Goal: Transaction & Acquisition: Download file/media

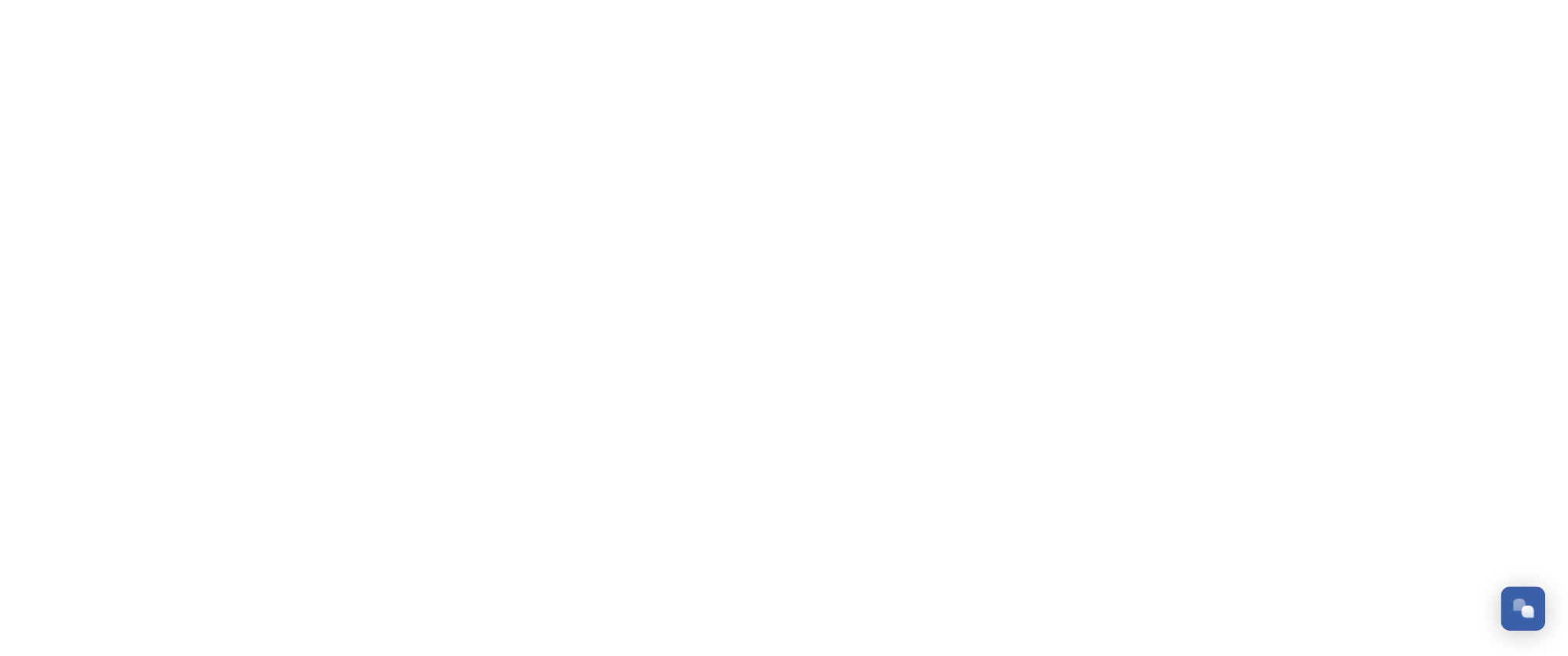
scroll to position [741, 0]
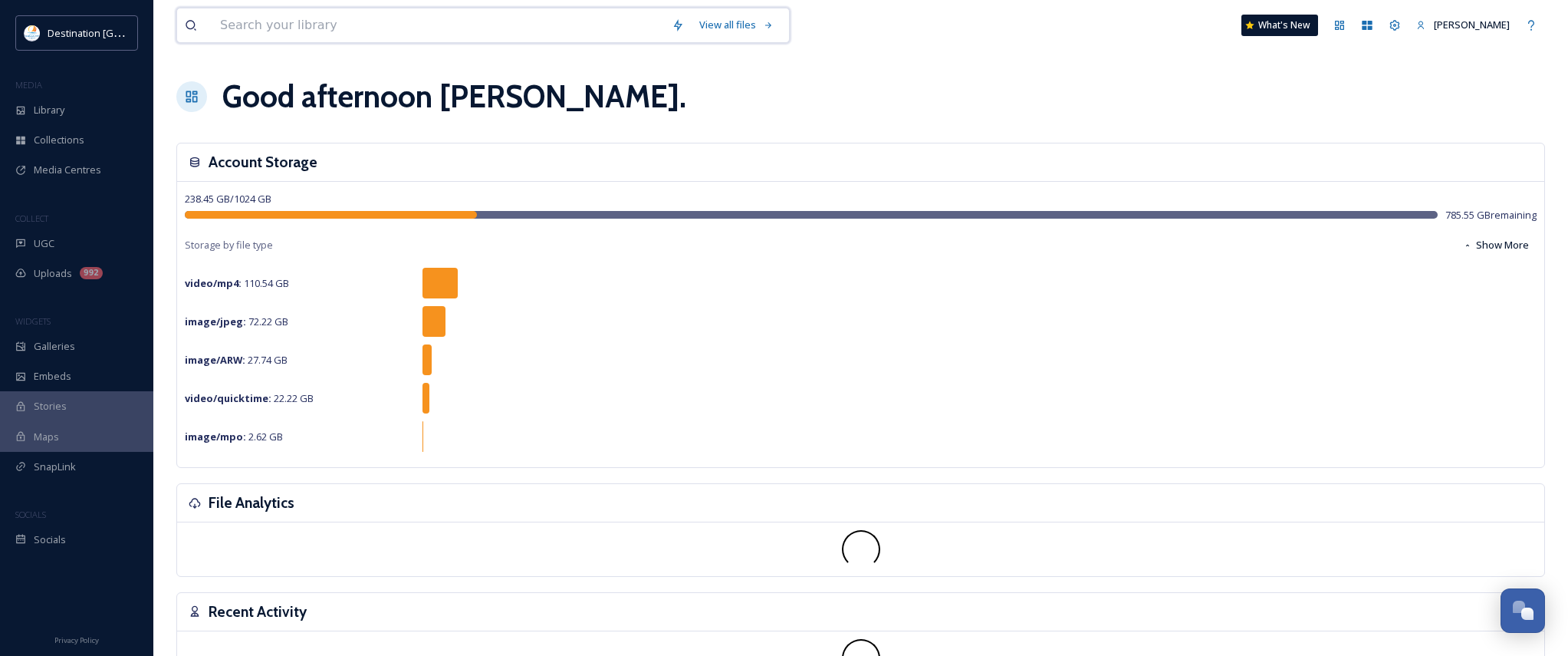
click at [265, 31] on input at bounding box center [439, 26] width 452 height 33
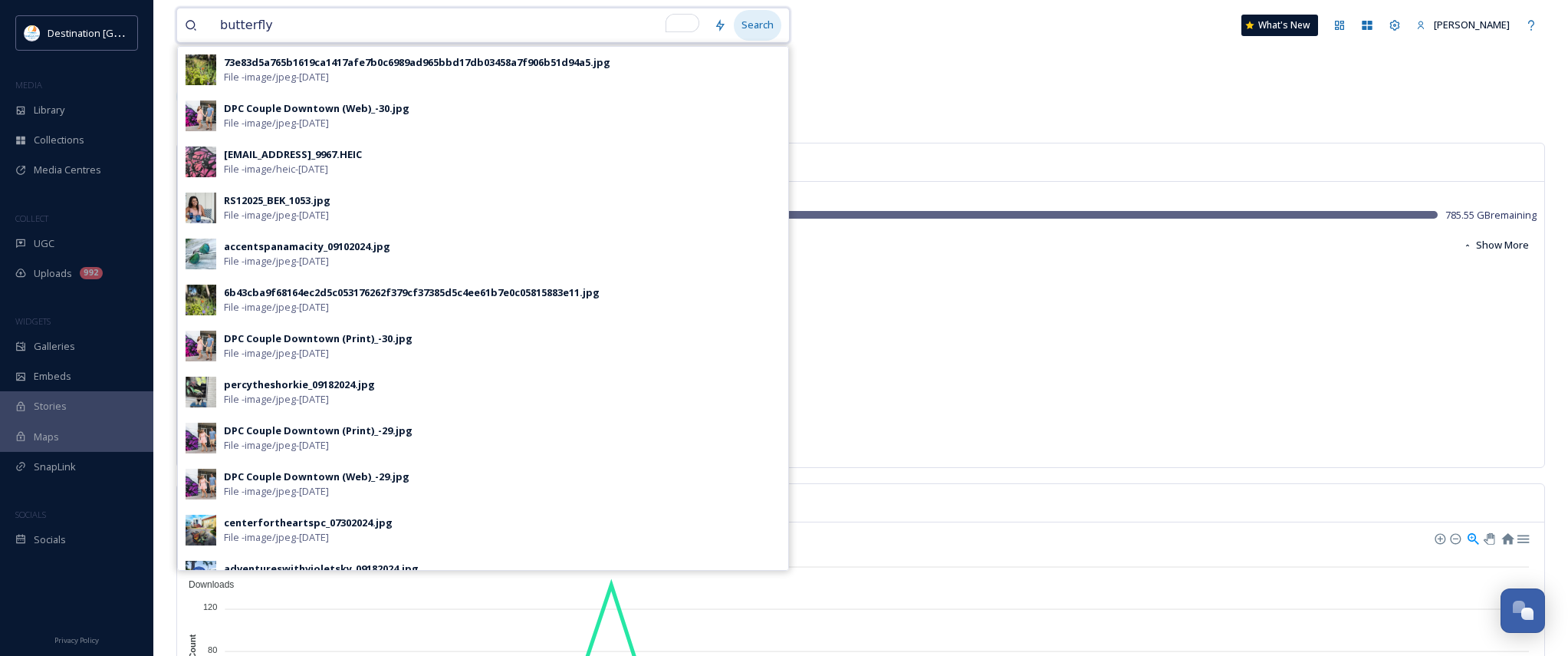
type input "butterfly"
click at [769, 28] on div "Search" at bounding box center [758, 25] width 47 height 30
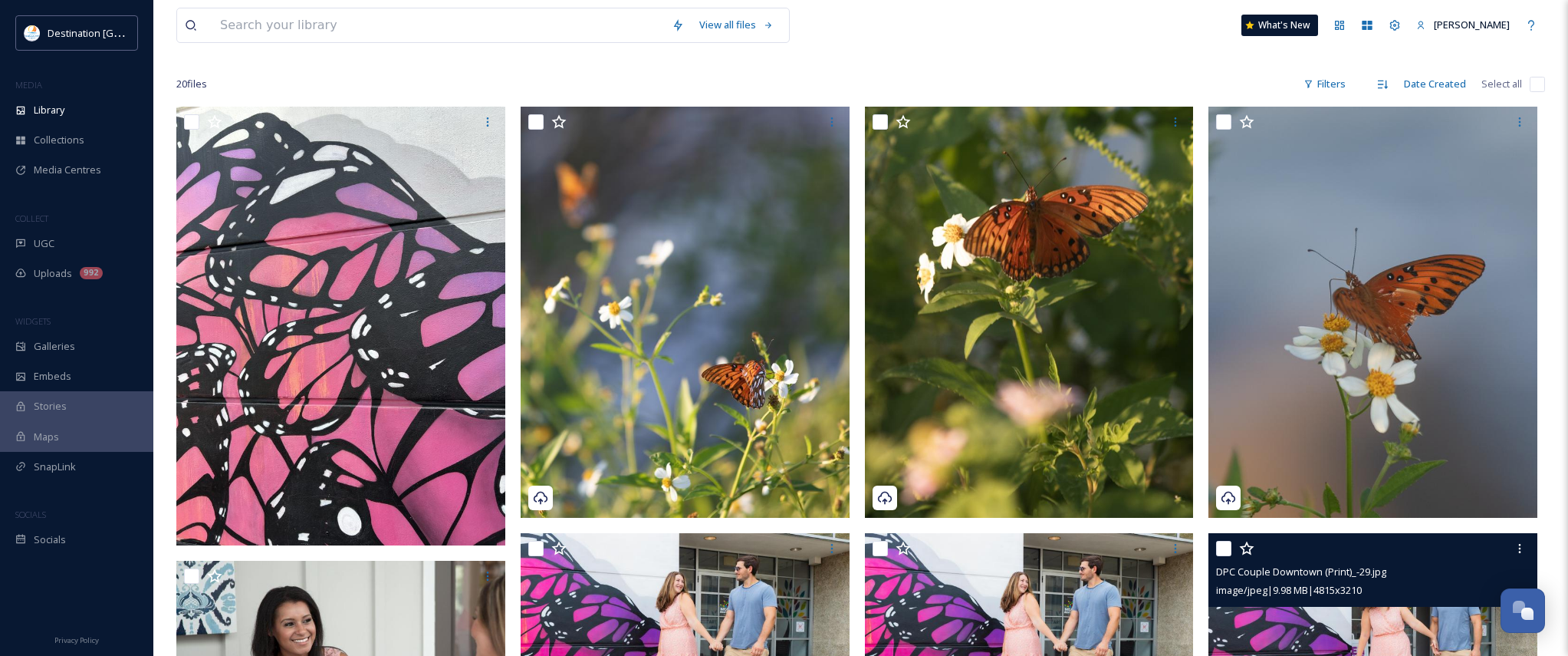
scroll to position [4, 0]
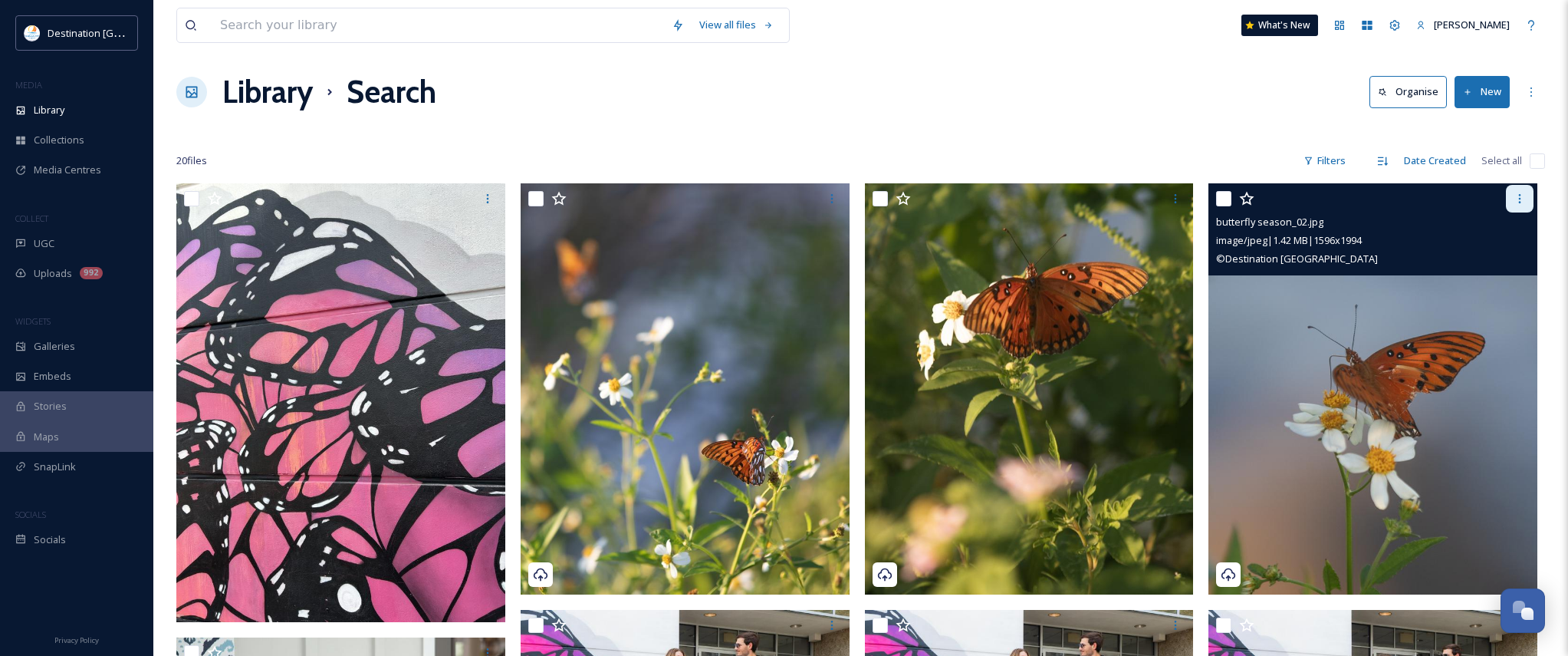
click at [1519, 198] on icon at bounding box center [1520, 199] width 12 height 12
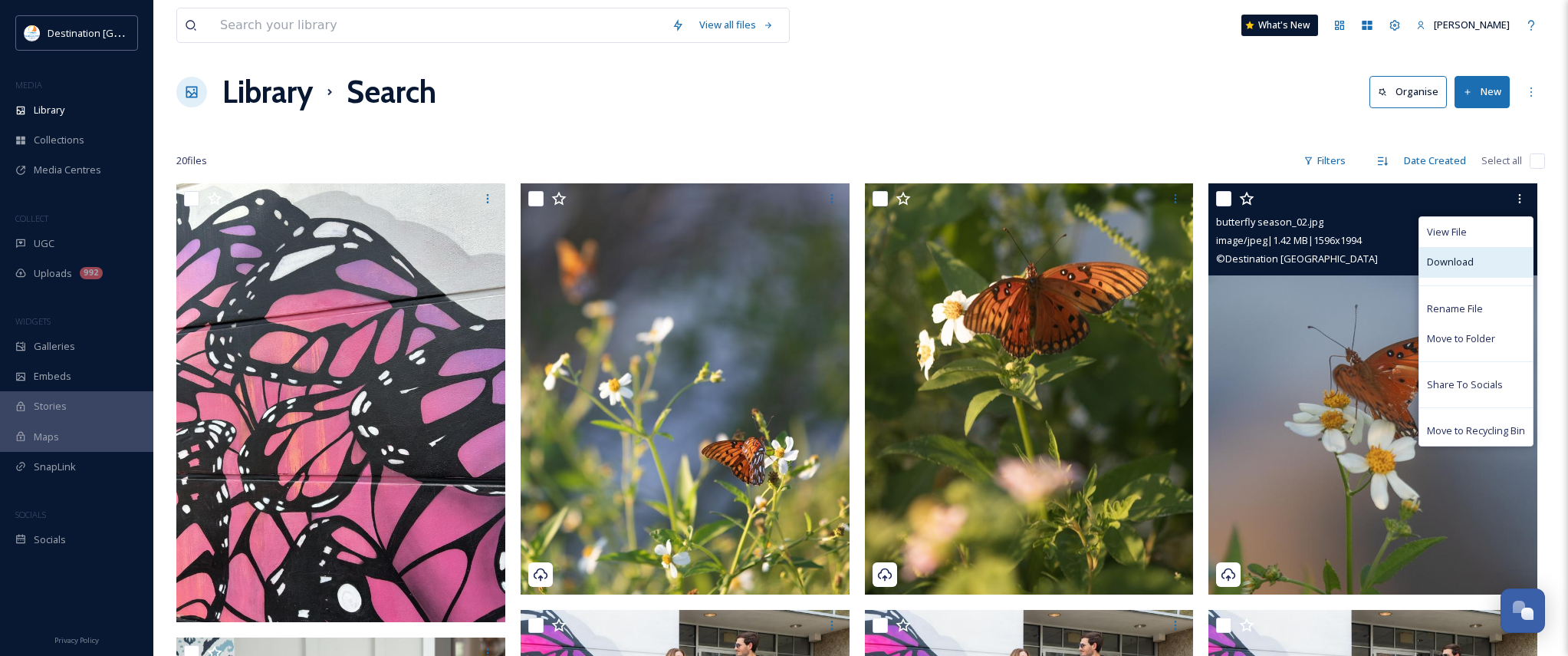
click at [1464, 256] on span "Download" at bounding box center [1450, 262] width 47 height 15
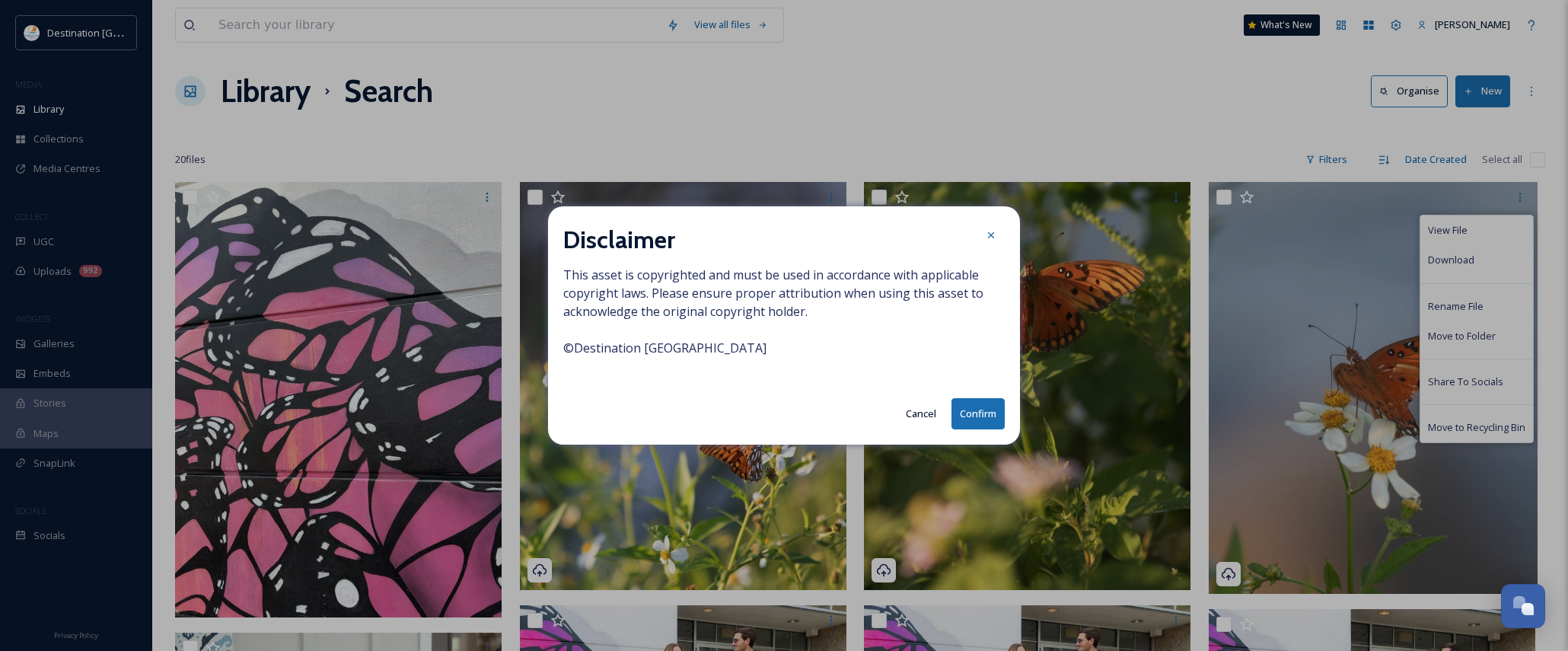
click at [971, 419] on button "Confirm" at bounding box center [978, 414] width 53 height 31
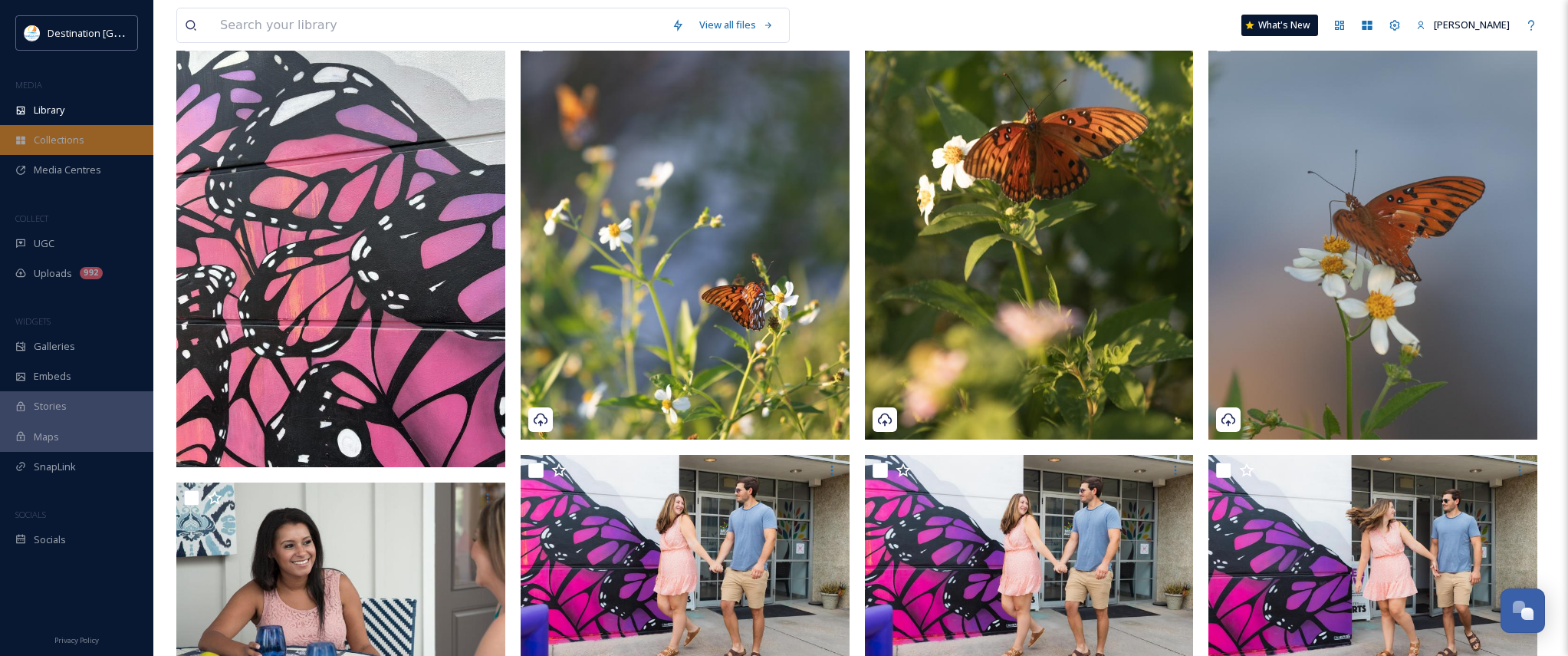
scroll to position [158, 0]
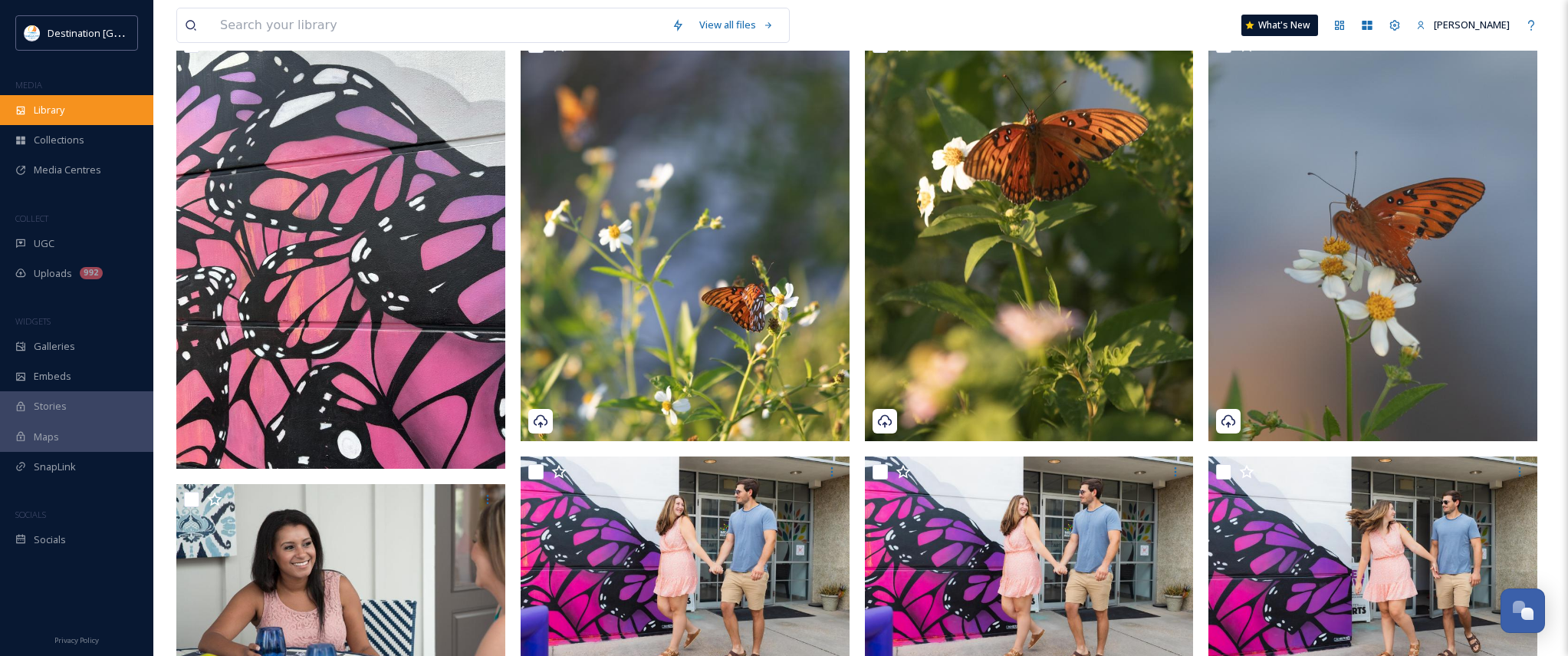
click at [52, 105] on span "Library" at bounding box center [48, 110] width 31 height 15
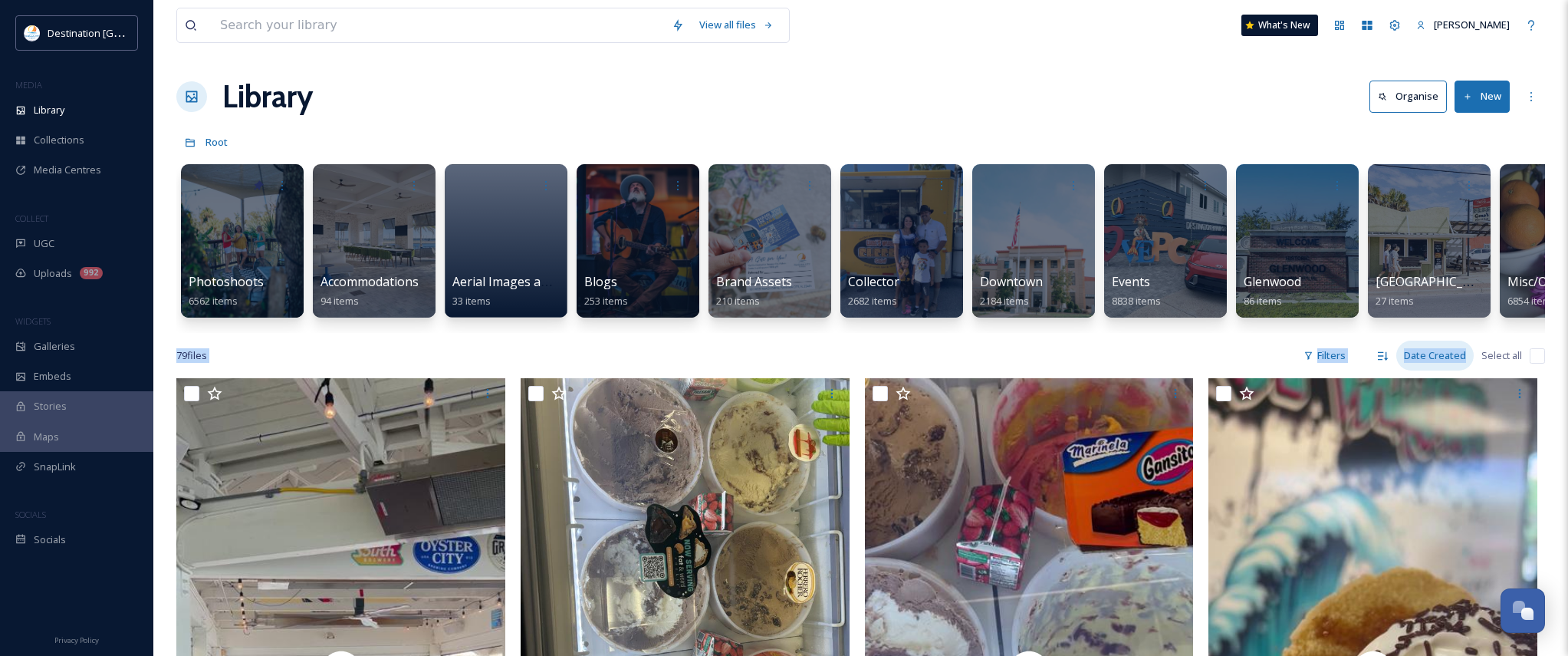
drag, startPoint x: 797, startPoint y: 346, endPoint x: 1471, endPoint y: 363, distance: 674.2
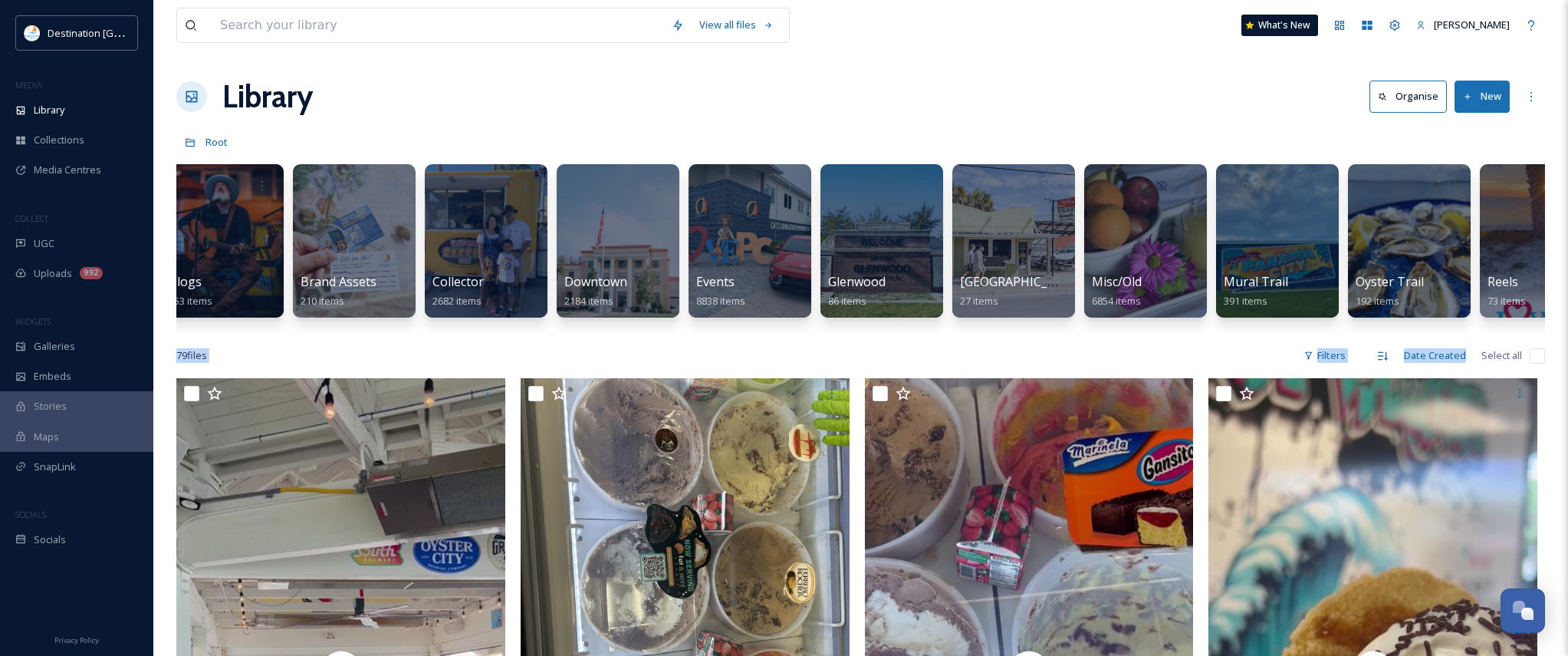
scroll to position [0, 589]
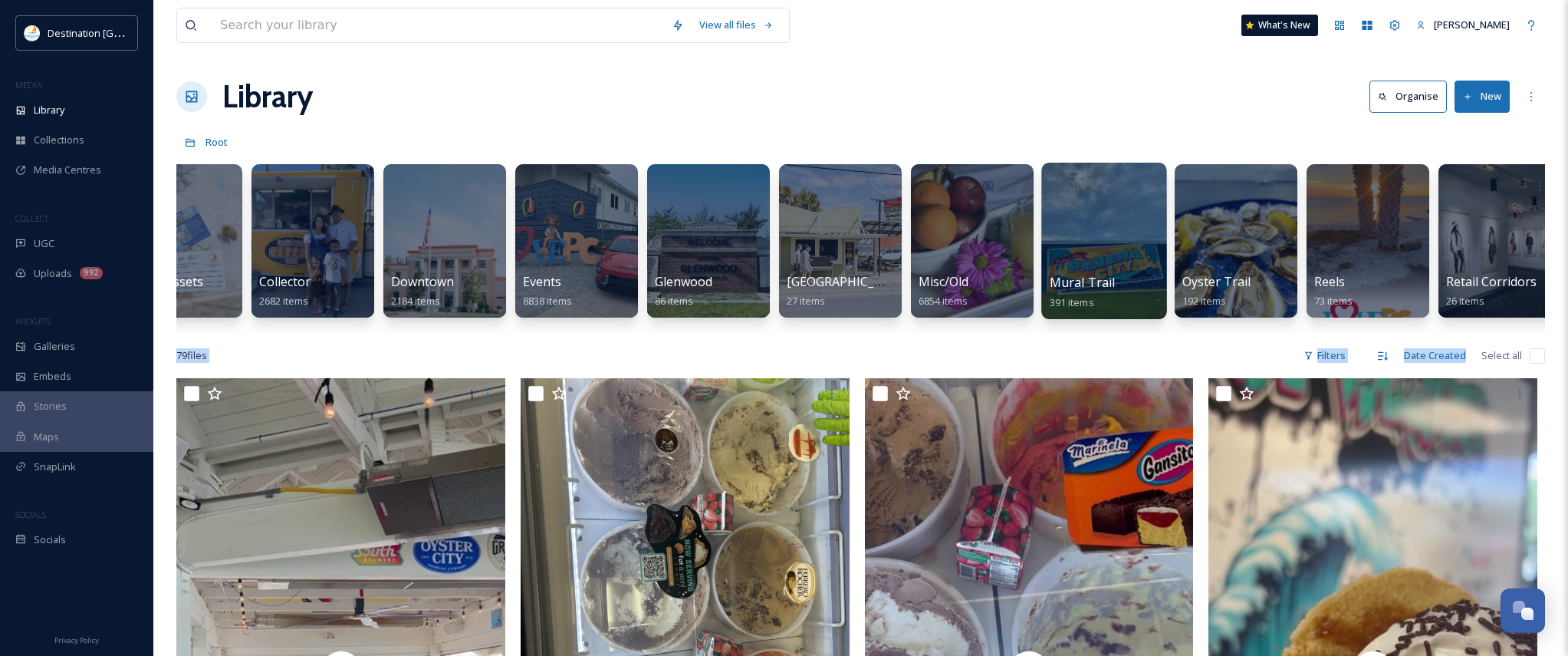
click at [1111, 274] on span "Mural Trail" at bounding box center [1083, 282] width 66 height 17
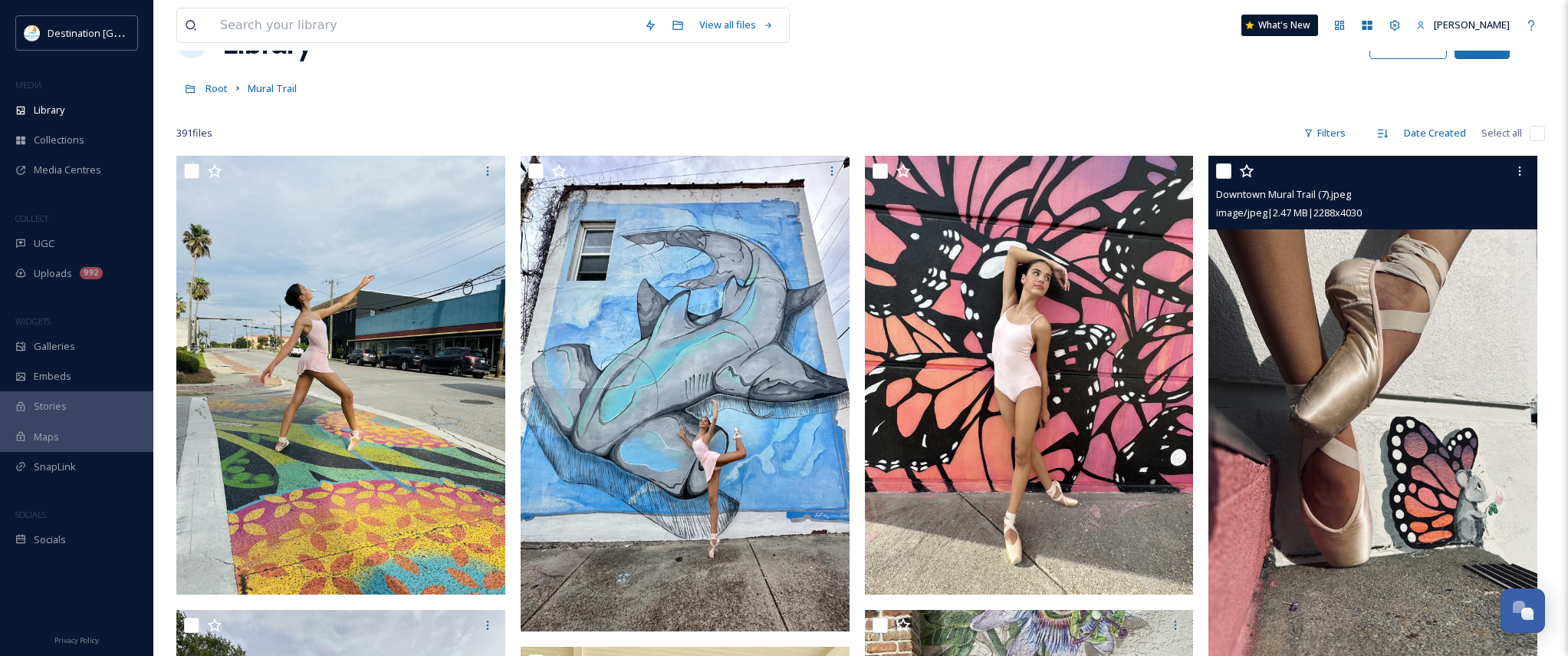
scroll to position [154, 0]
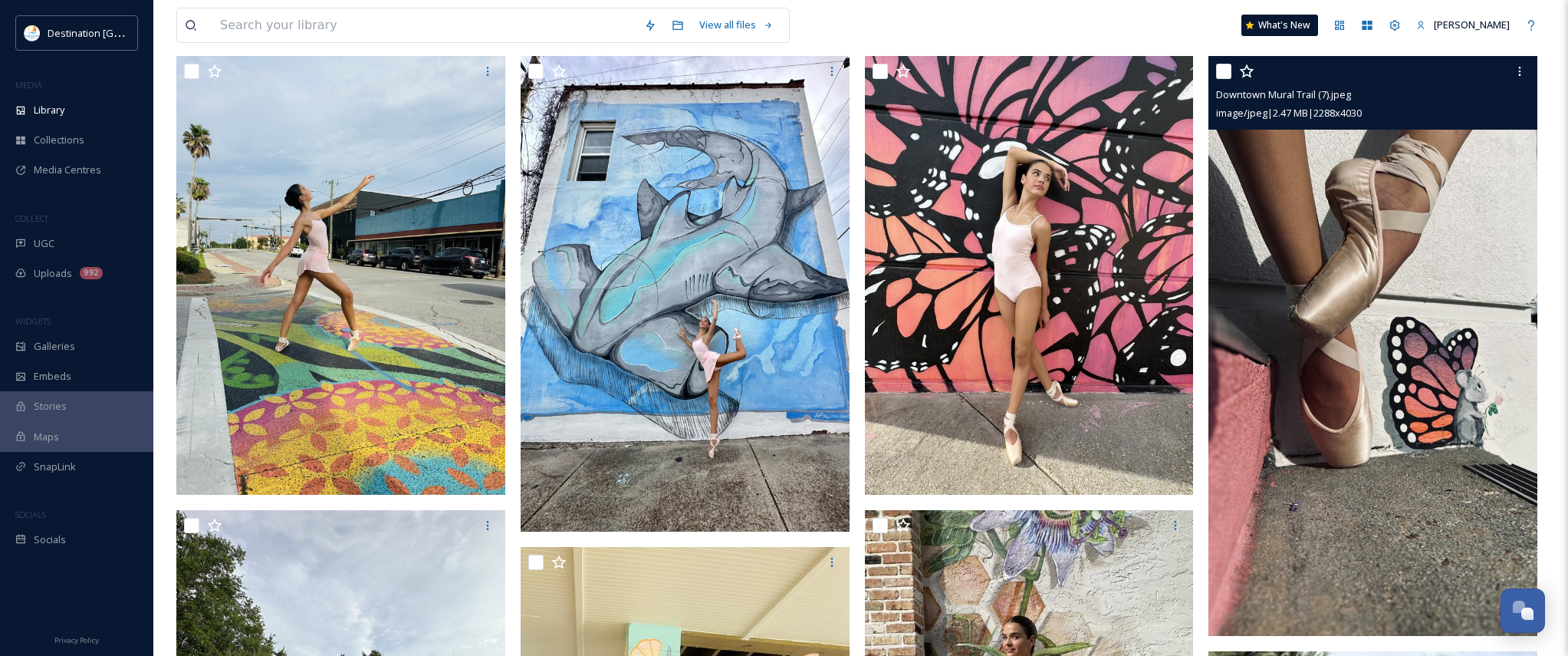
click at [1376, 363] on img at bounding box center [1373, 346] width 329 height 580
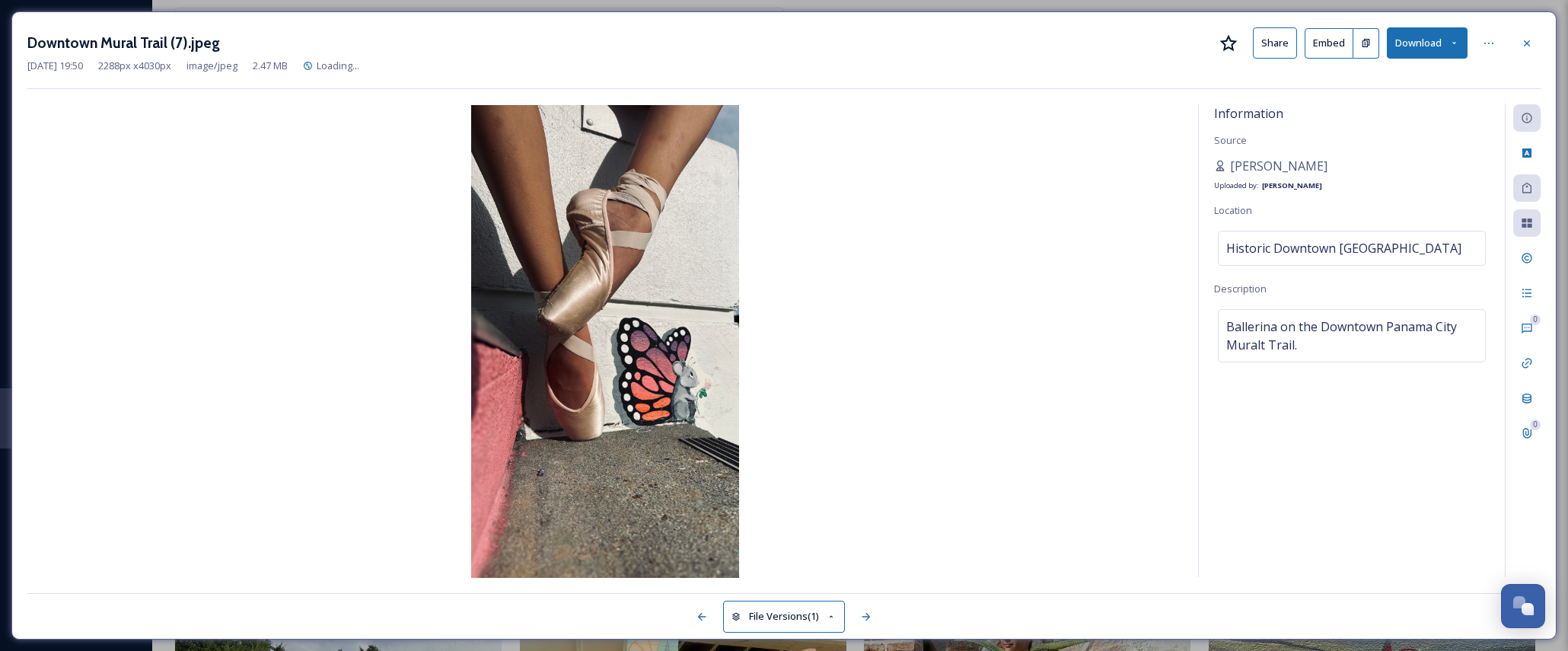
click at [1450, 46] on icon at bounding box center [1453, 43] width 10 height 10
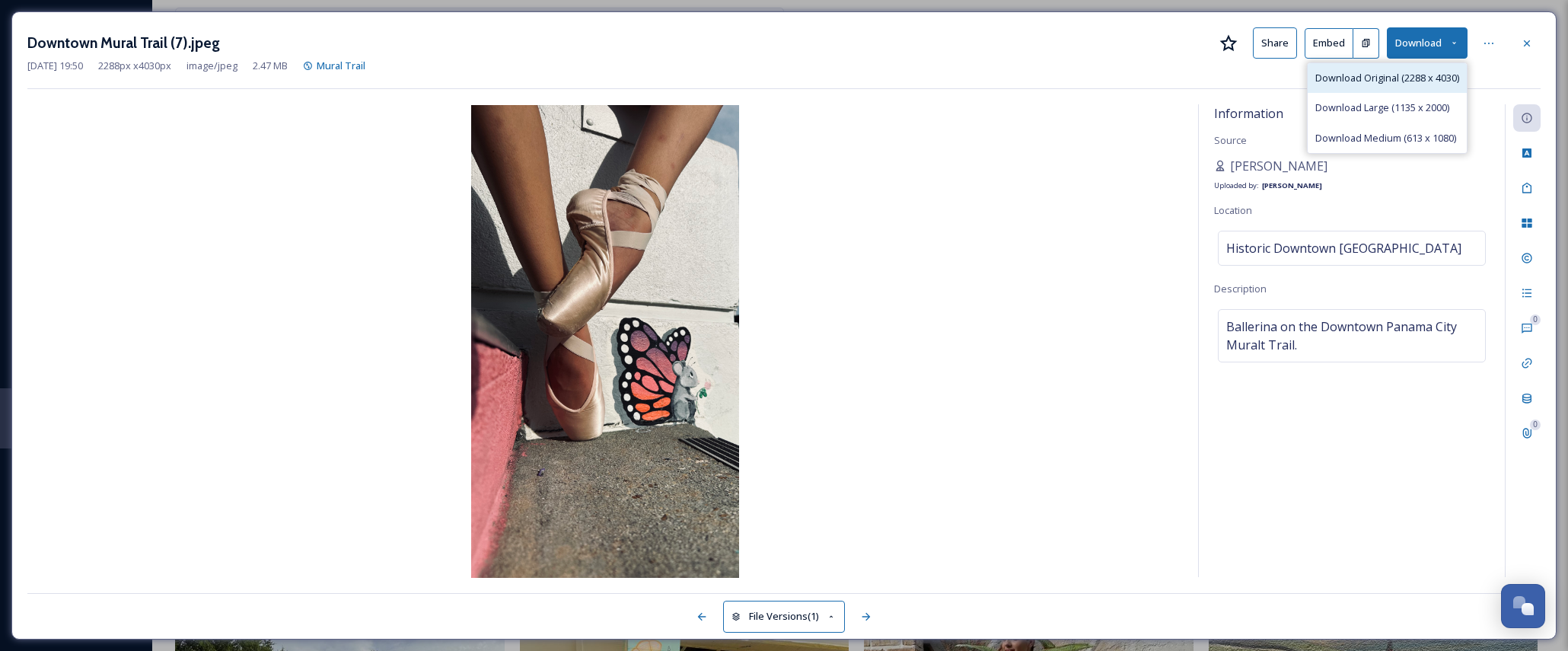
click at [1399, 85] on span "Download Original (2288 x 4030)" at bounding box center [1387, 78] width 144 height 15
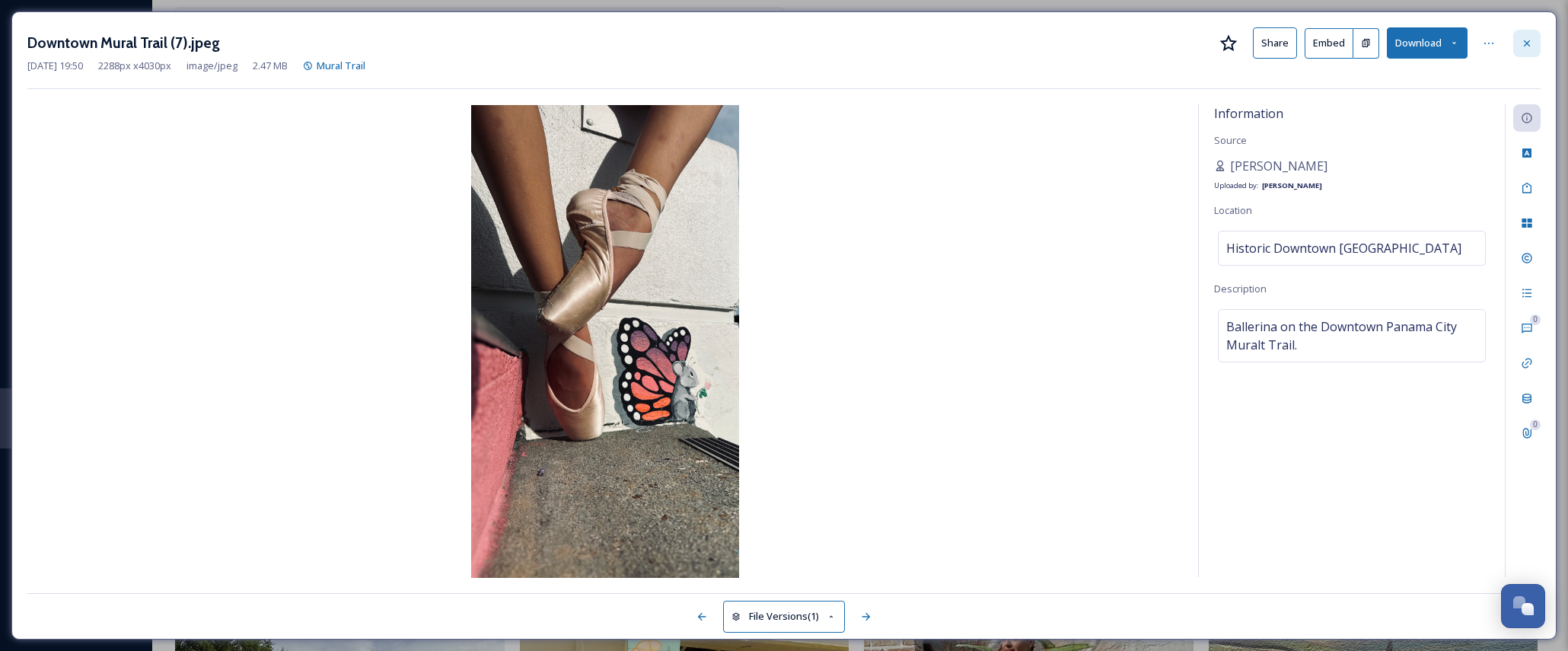
click at [1531, 38] on icon at bounding box center [1526, 44] width 12 height 12
